Goal: Find specific page/section: Find specific page/section

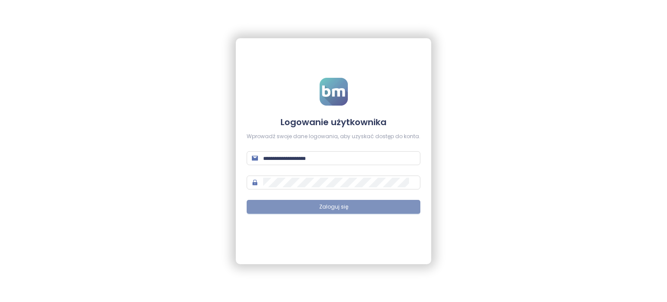
type input "**********"
click at [391, 204] on button "Zaloguj się" at bounding box center [334, 207] width 174 height 14
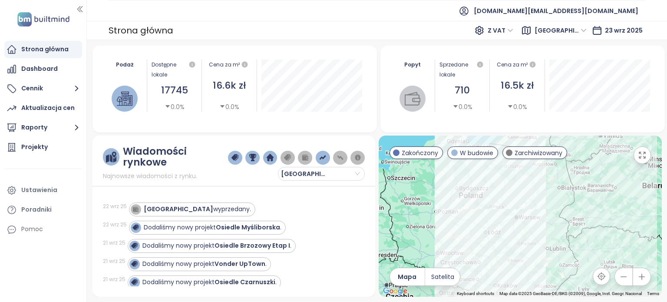
click at [581, 29] on span "[GEOGRAPHIC_DATA]" at bounding box center [560, 30] width 52 height 13
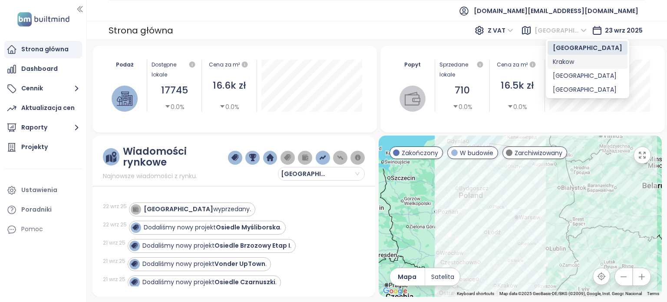
click at [569, 64] on div "Krakow" at bounding box center [587, 62] width 69 height 10
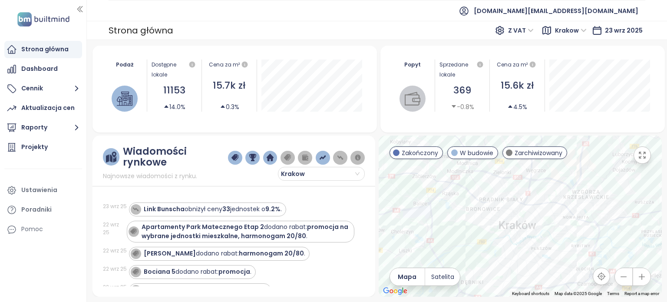
drag, startPoint x: 527, startPoint y: 203, endPoint x: 652, endPoint y: 247, distance: 131.8
click at [652, 247] on div at bounding box center [519, 215] width 283 height 161
drag, startPoint x: 564, startPoint y: 225, endPoint x: 615, endPoint y: 203, distance: 56.0
click at [615, 203] on div at bounding box center [519, 215] width 283 height 161
drag, startPoint x: 553, startPoint y: 203, endPoint x: 576, endPoint y: 203, distance: 23.4
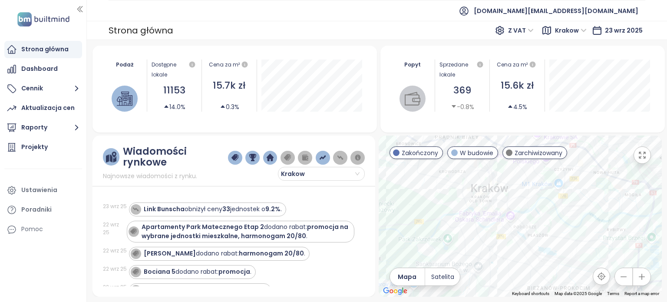
click at [576, 203] on div at bounding box center [519, 215] width 283 height 161
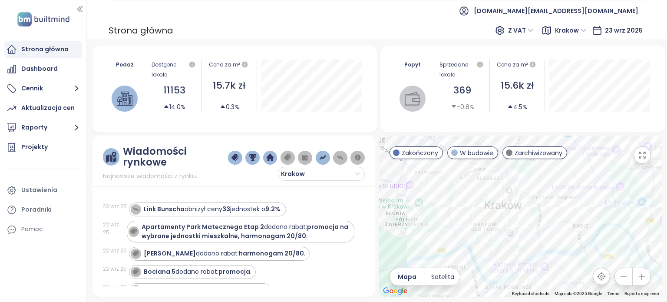
drag, startPoint x: 542, startPoint y: 199, endPoint x: 647, endPoint y: 232, distance: 110.6
click at [647, 232] on div at bounding box center [519, 215] width 283 height 161
drag, startPoint x: 595, startPoint y: 210, endPoint x: 608, endPoint y: 214, distance: 13.1
click at [608, 214] on div at bounding box center [519, 215] width 283 height 161
drag, startPoint x: 608, startPoint y: 214, endPoint x: 626, endPoint y: 244, distance: 35.3
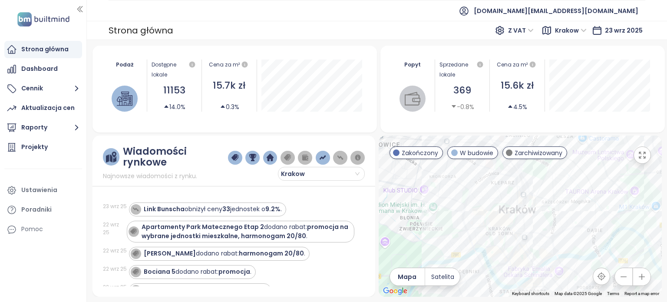
click at [626, 244] on div at bounding box center [519, 215] width 283 height 161
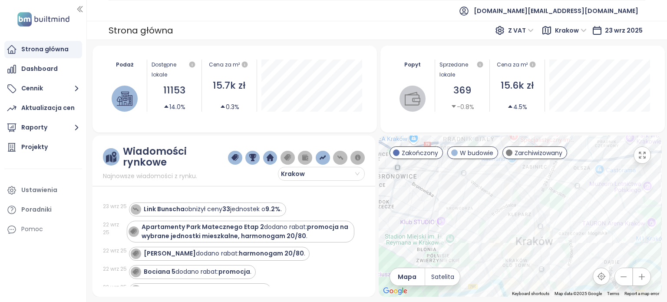
click at [415, 196] on div at bounding box center [519, 215] width 283 height 161
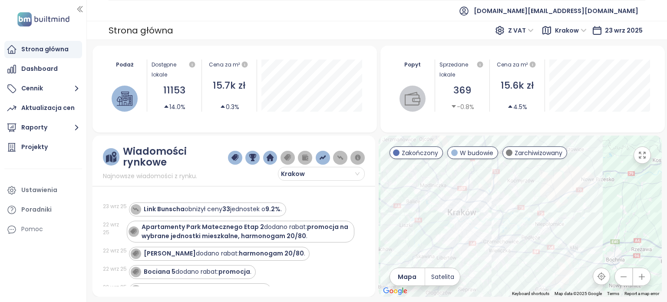
click at [615, 141] on div at bounding box center [519, 215] width 283 height 161
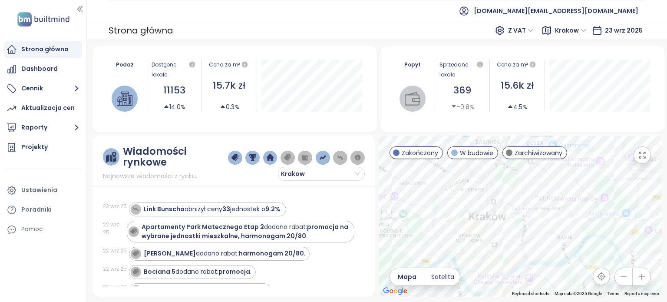
drag, startPoint x: 490, startPoint y: 229, endPoint x: 521, endPoint y: 198, distance: 44.2
click at [521, 198] on div at bounding box center [519, 215] width 283 height 161
drag, startPoint x: 532, startPoint y: 201, endPoint x: 575, endPoint y: 182, distance: 46.5
click at [575, 182] on div at bounding box center [519, 215] width 283 height 161
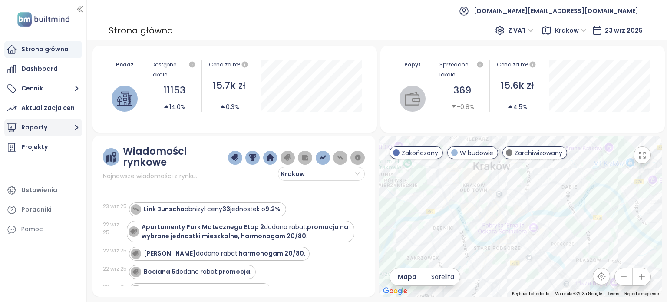
click at [48, 130] on button "Raporty" at bounding box center [43, 127] width 78 height 17
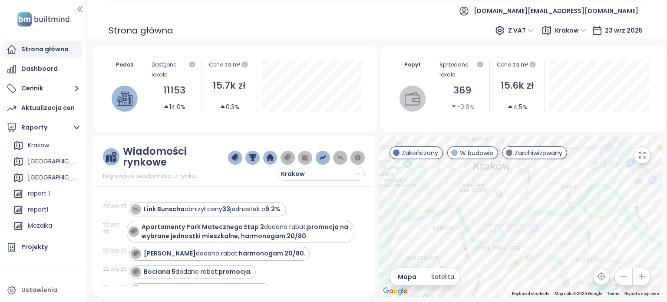
scroll to position [79, 0]
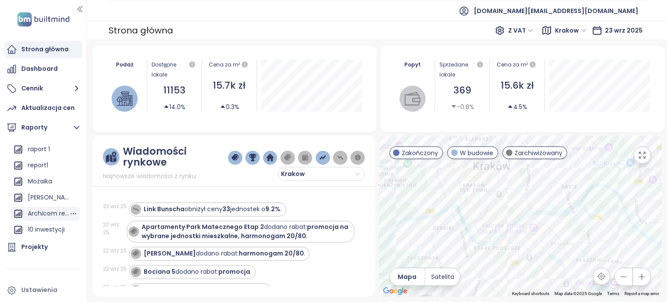
click at [54, 214] on div "Archicom report" at bounding box center [48, 213] width 41 height 11
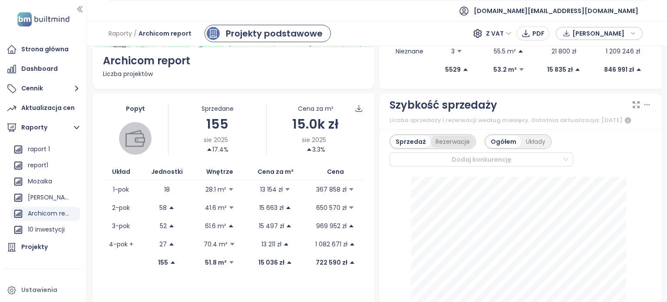
scroll to position [256, 0]
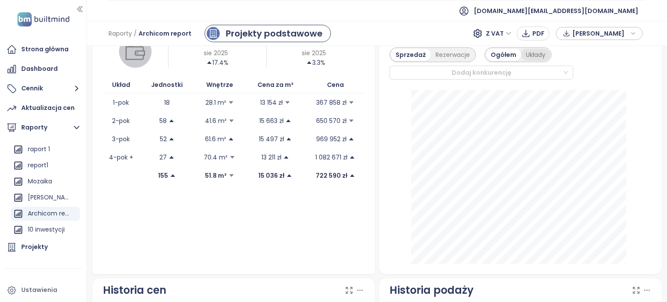
click at [528, 61] on div "Układy" at bounding box center [535, 55] width 29 height 12
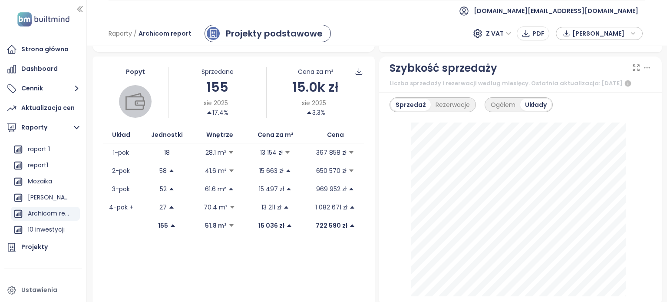
scroll to position [211, 0]
